Goal: Task Accomplishment & Management: Manage account settings

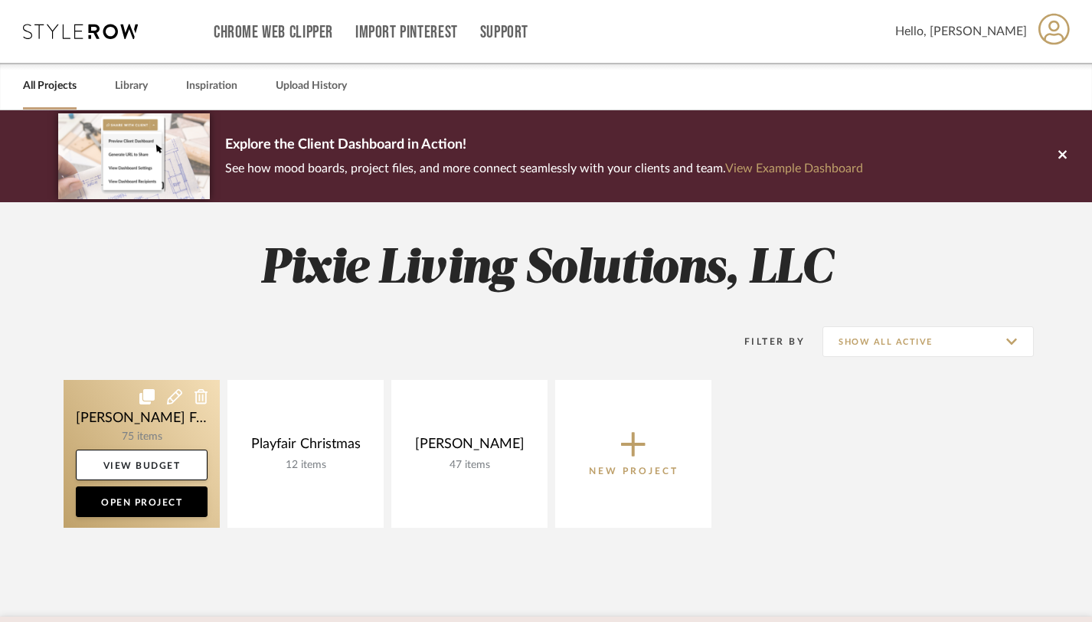
click at [161, 427] on link at bounding box center [142, 454] width 156 height 148
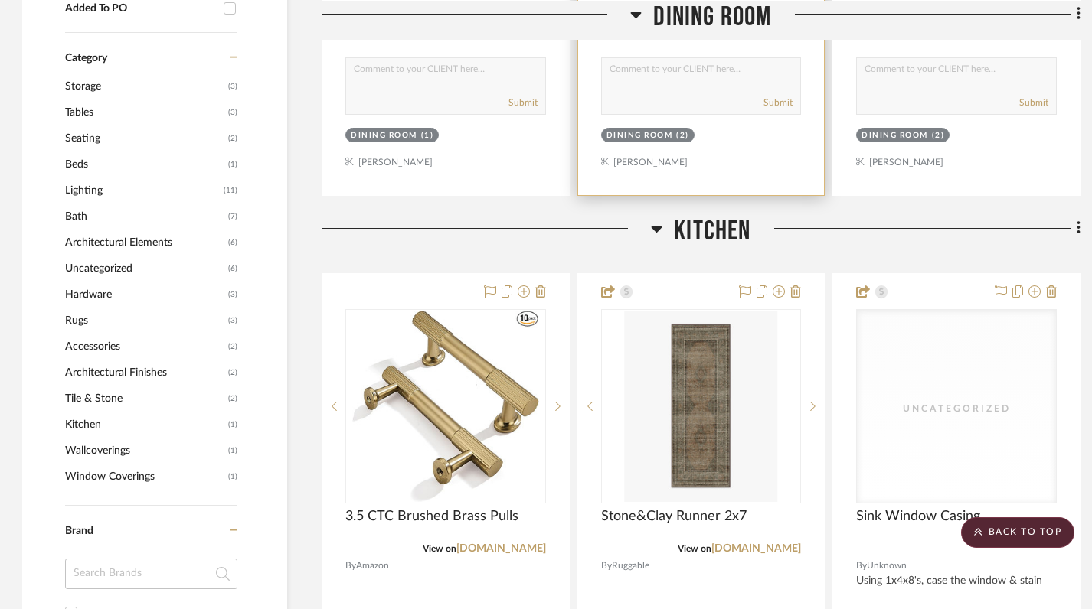
scroll to position [948, 1]
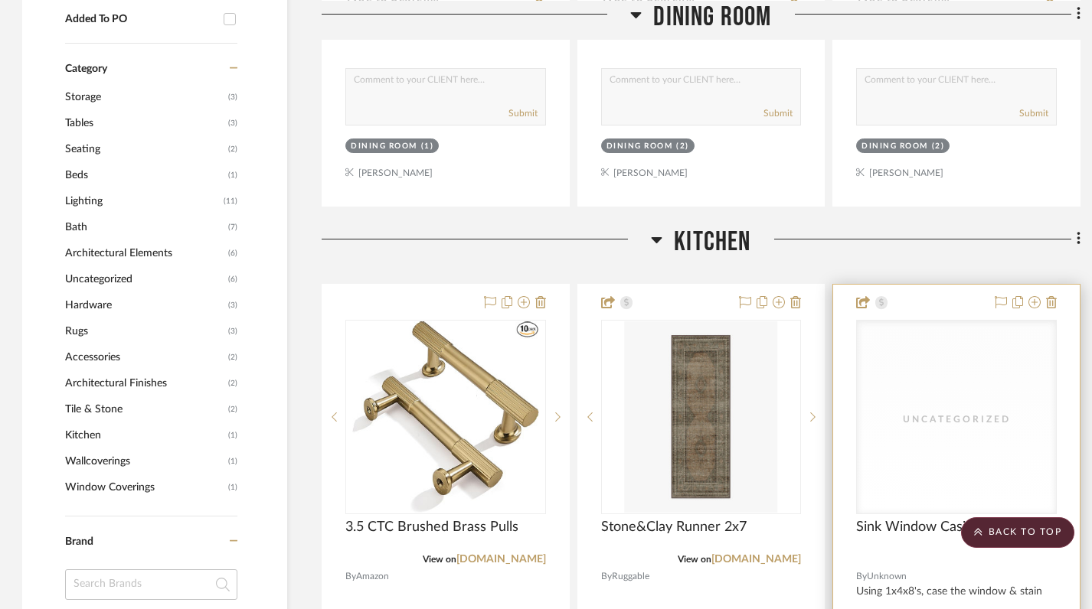
click at [918, 423] on div "Uncategorized" at bounding box center [956, 417] width 199 height 193
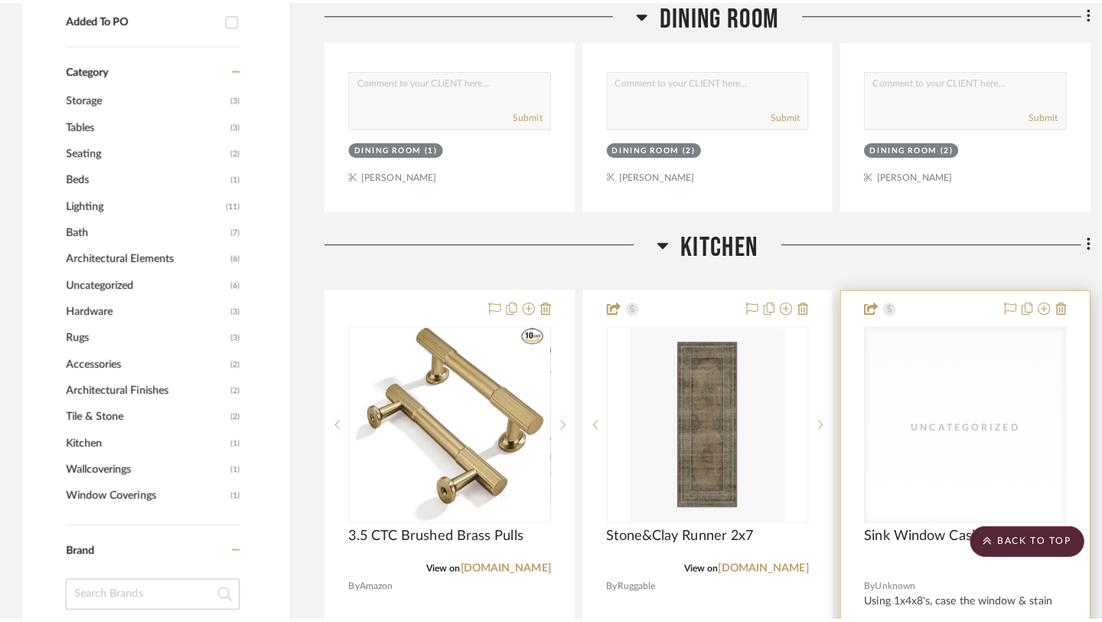
scroll to position [0, 0]
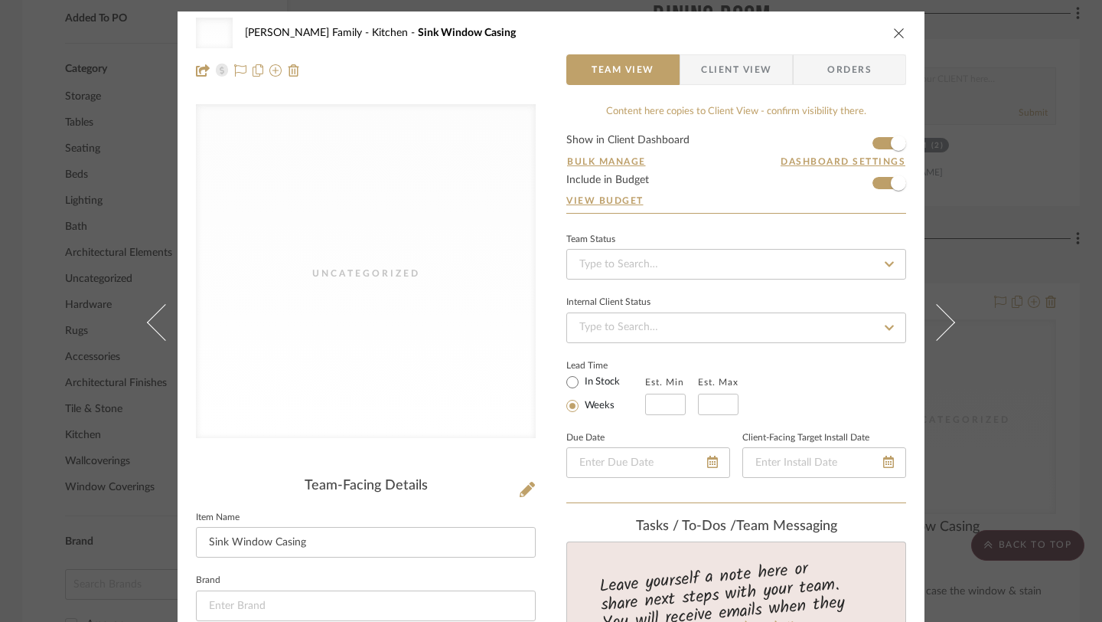
click at [893, 32] on icon "close" at bounding box center [899, 33] width 12 height 12
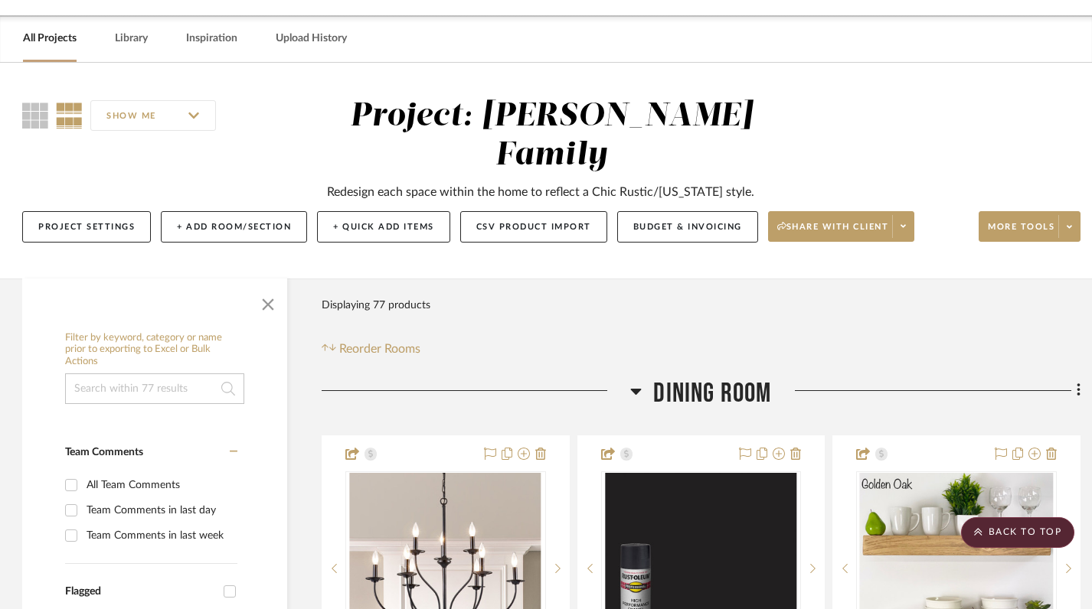
scroll to position [0, 1]
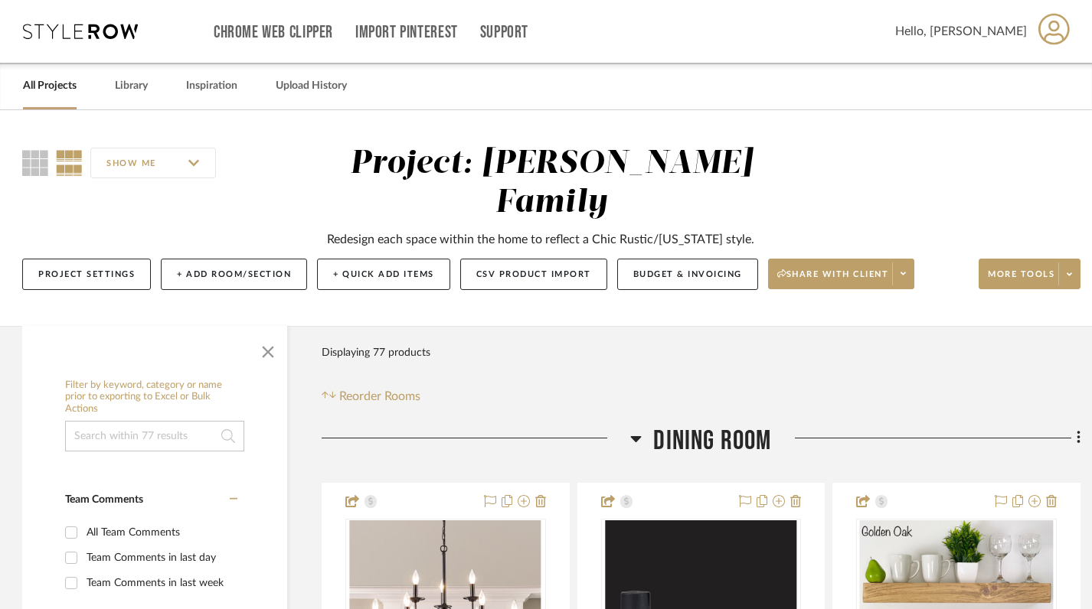
click at [469, 343] on div "Filter Products Displaying 77 products Reorder Rooms" at bounding box center [701, 372] width 759 height 68
click at [636, 259] on button "Budget & Invoicing" at bounding box center [687, 274] width 141 height 31
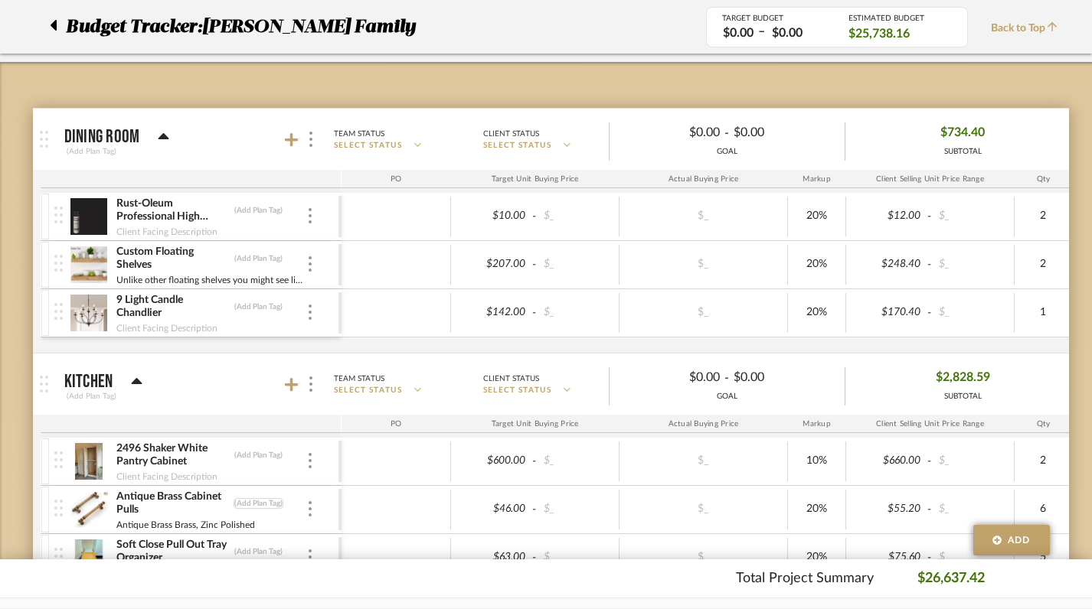
scroll to position [0, 1]
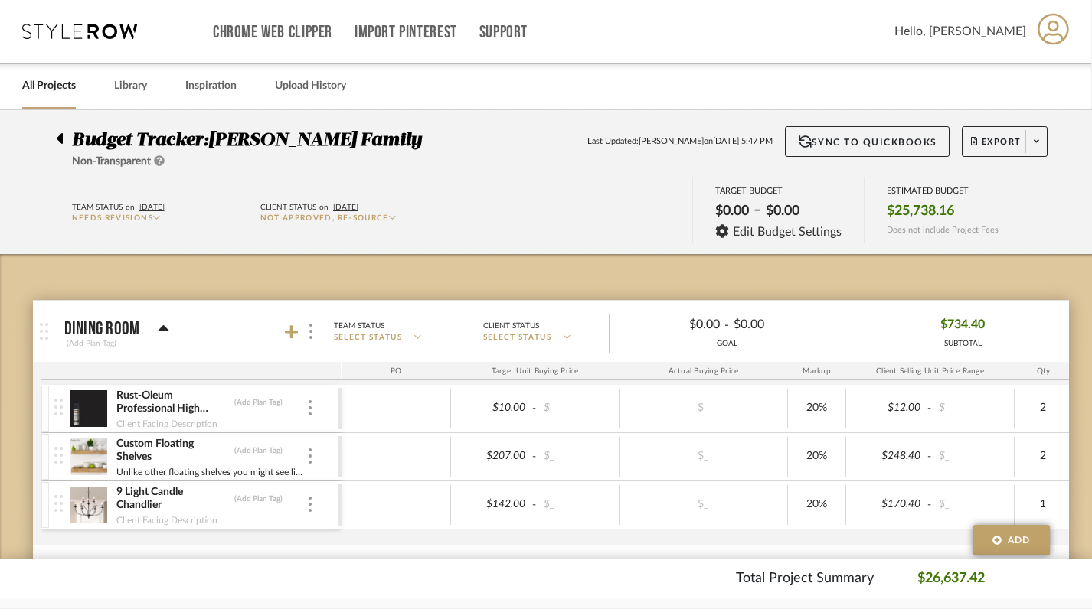
click at [62, 136] on div at bounding box center [64, 135] width 16 height 18
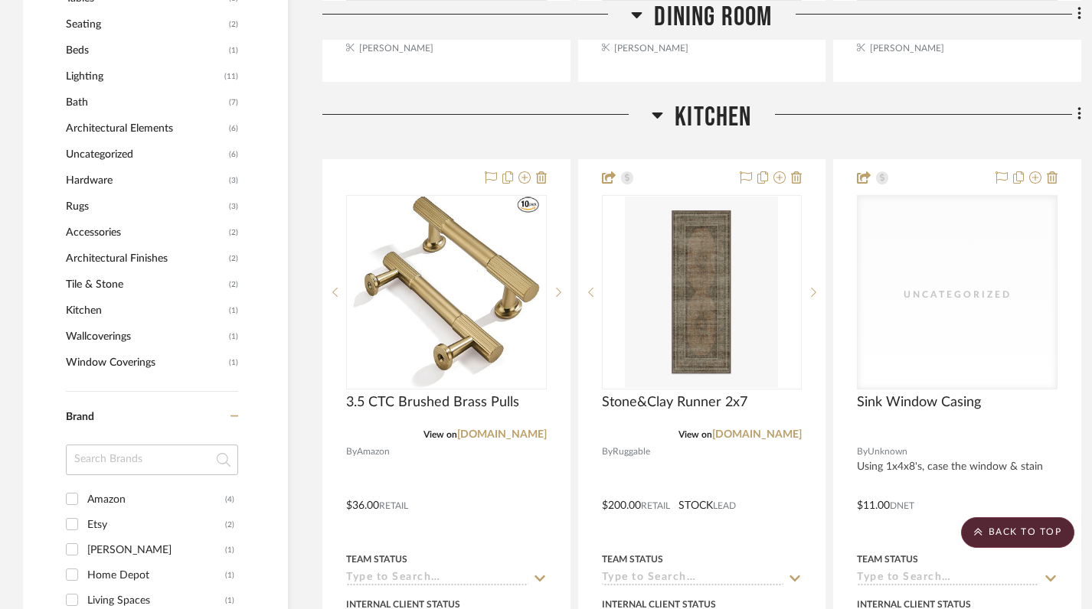
scroll to position [1070, 0]
